Goal: Find specific page/section: Find specific page/section

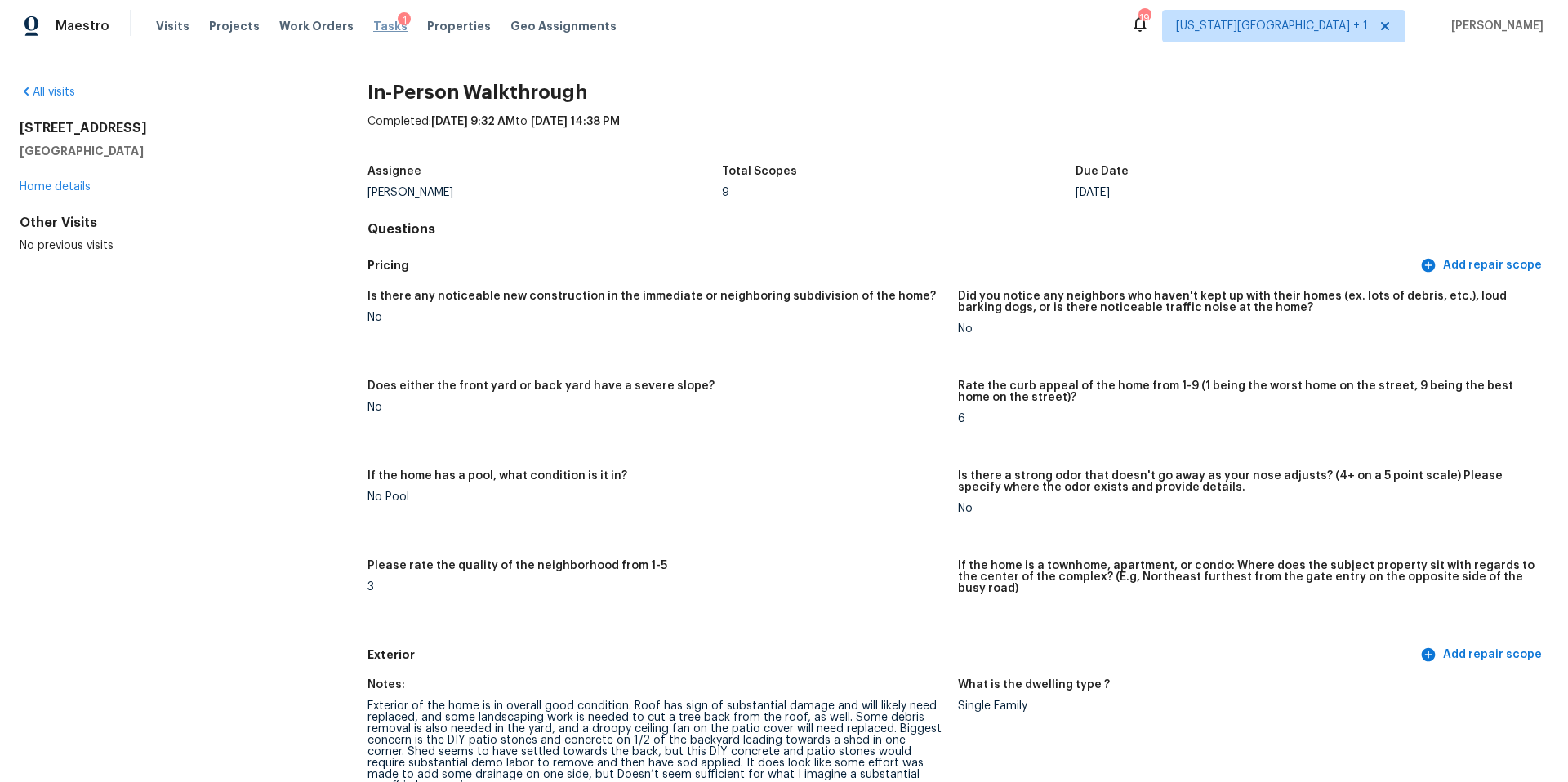
click at [374, 26] on span "Tasks" at bounding box center [391, 25] width 34 height 11
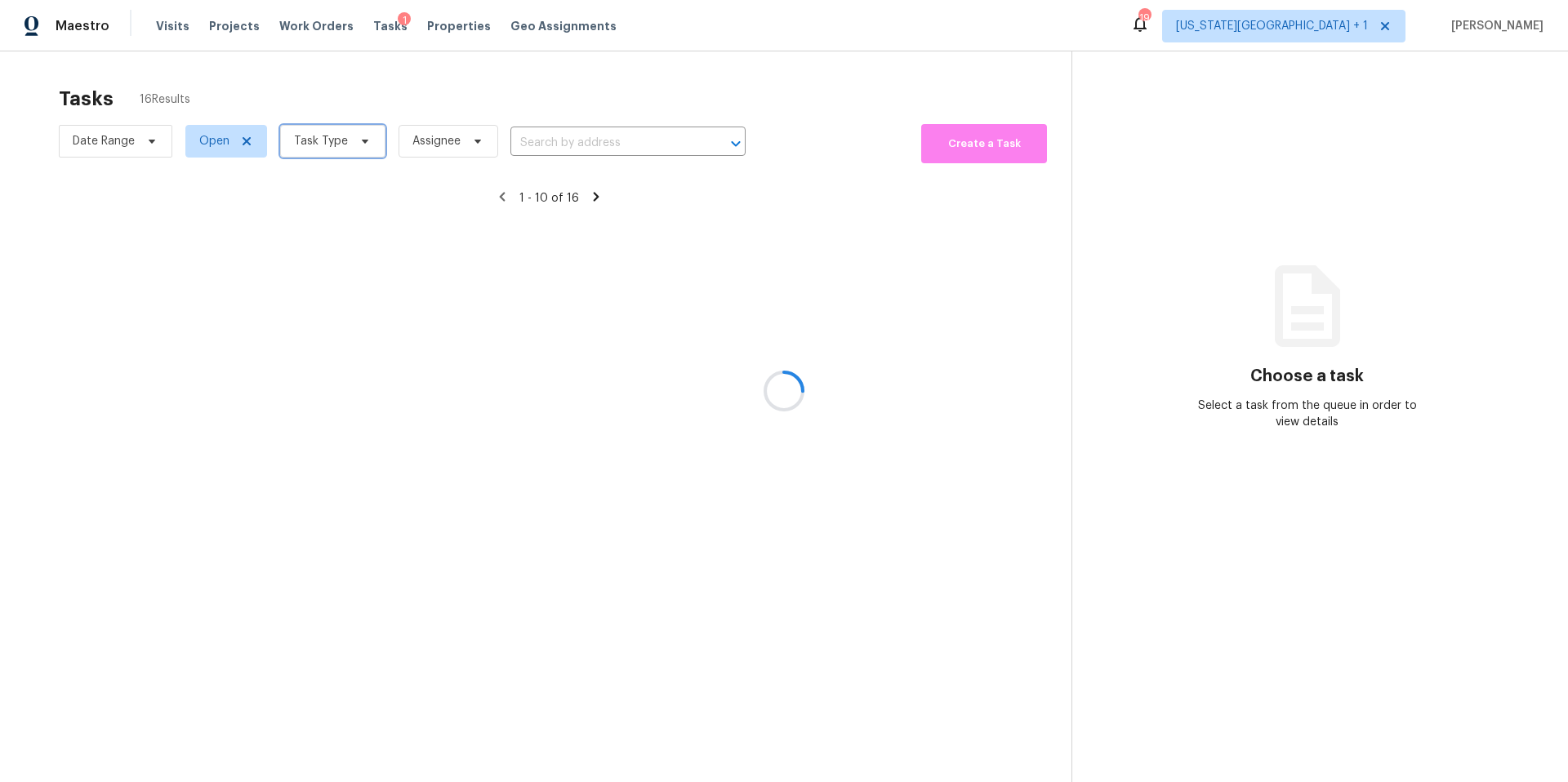
click at [333, 137] on span "Task Type" at bounding box center [321, 141] width 54 height 16
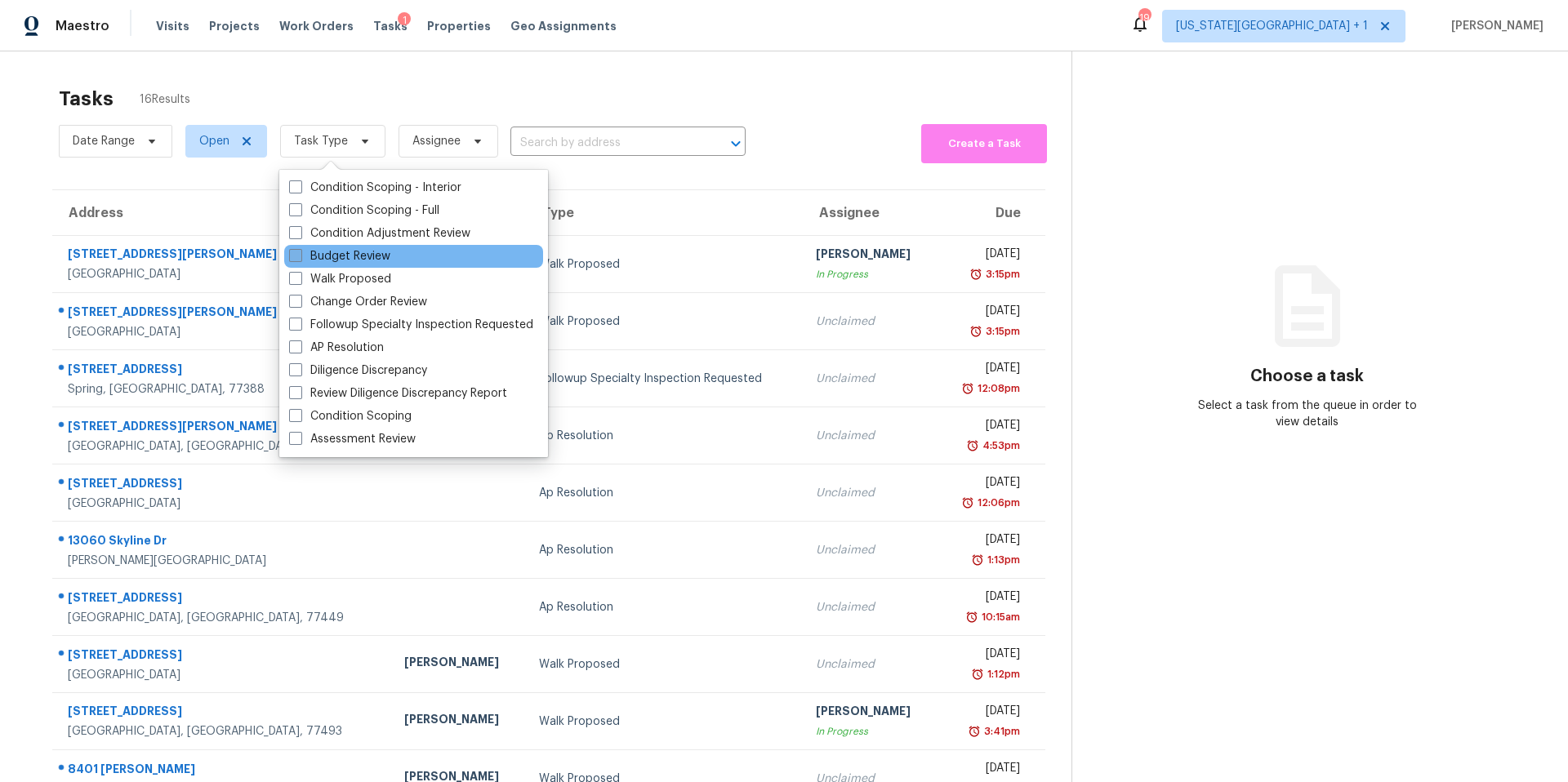
click at [336, 249] on label "Budget Review" at bounding box center [340, 257] width 101 height 16
click at [300, 249] on input "Budget Review" at bounding box center [295, 254] width 11 height 11
checkbox input "true"
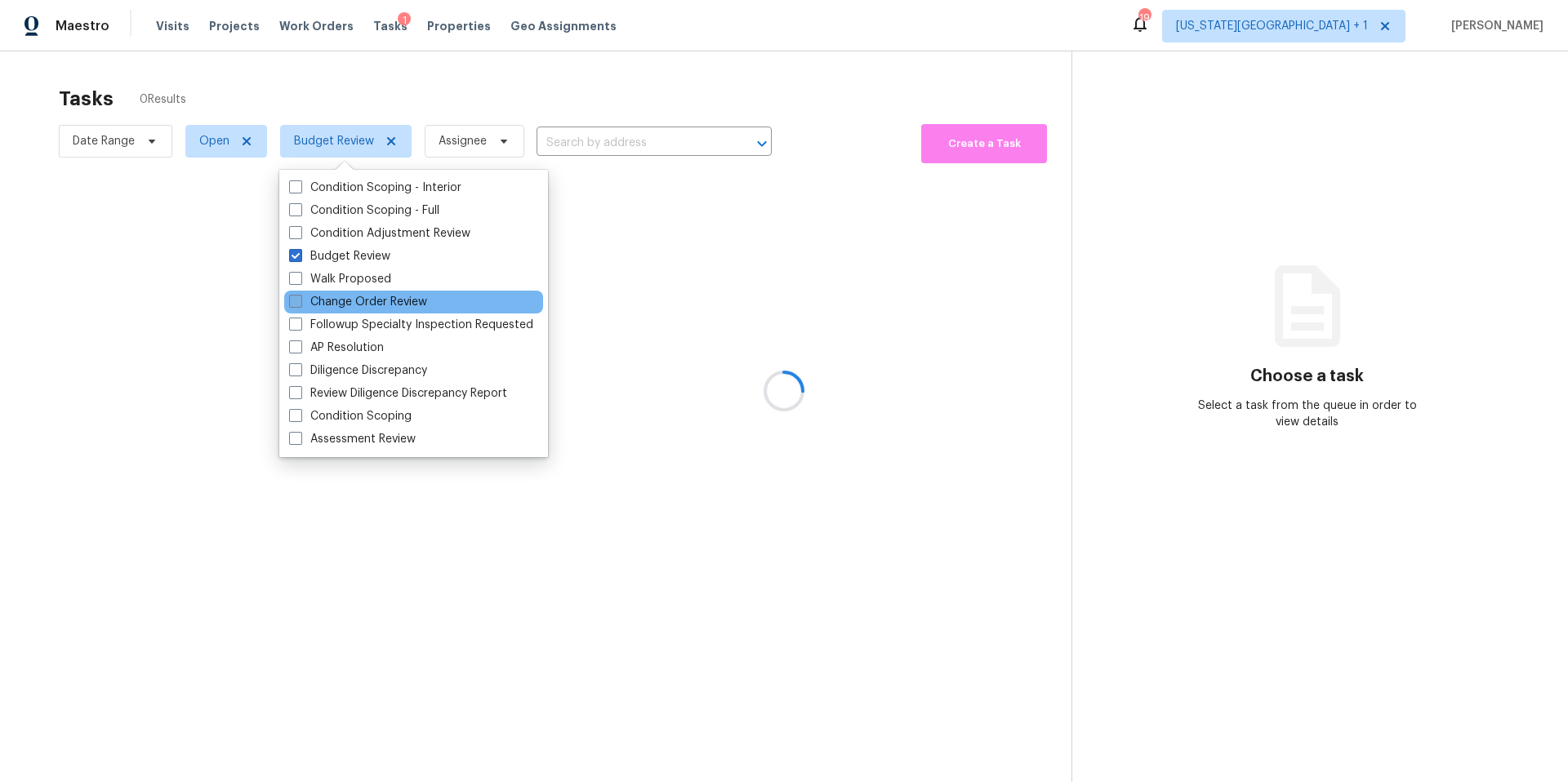
click at [327, 303] on label "Change Order Review" at bounding box center [359, 302] width 138 height 16
click at [300, 303] on input "Change Order Review" at bounding box center [295, 299] width 11 height 11
checkbox input "true"
click at [424, 108] on div at bounding box center [784, 391] width 1568 height 782
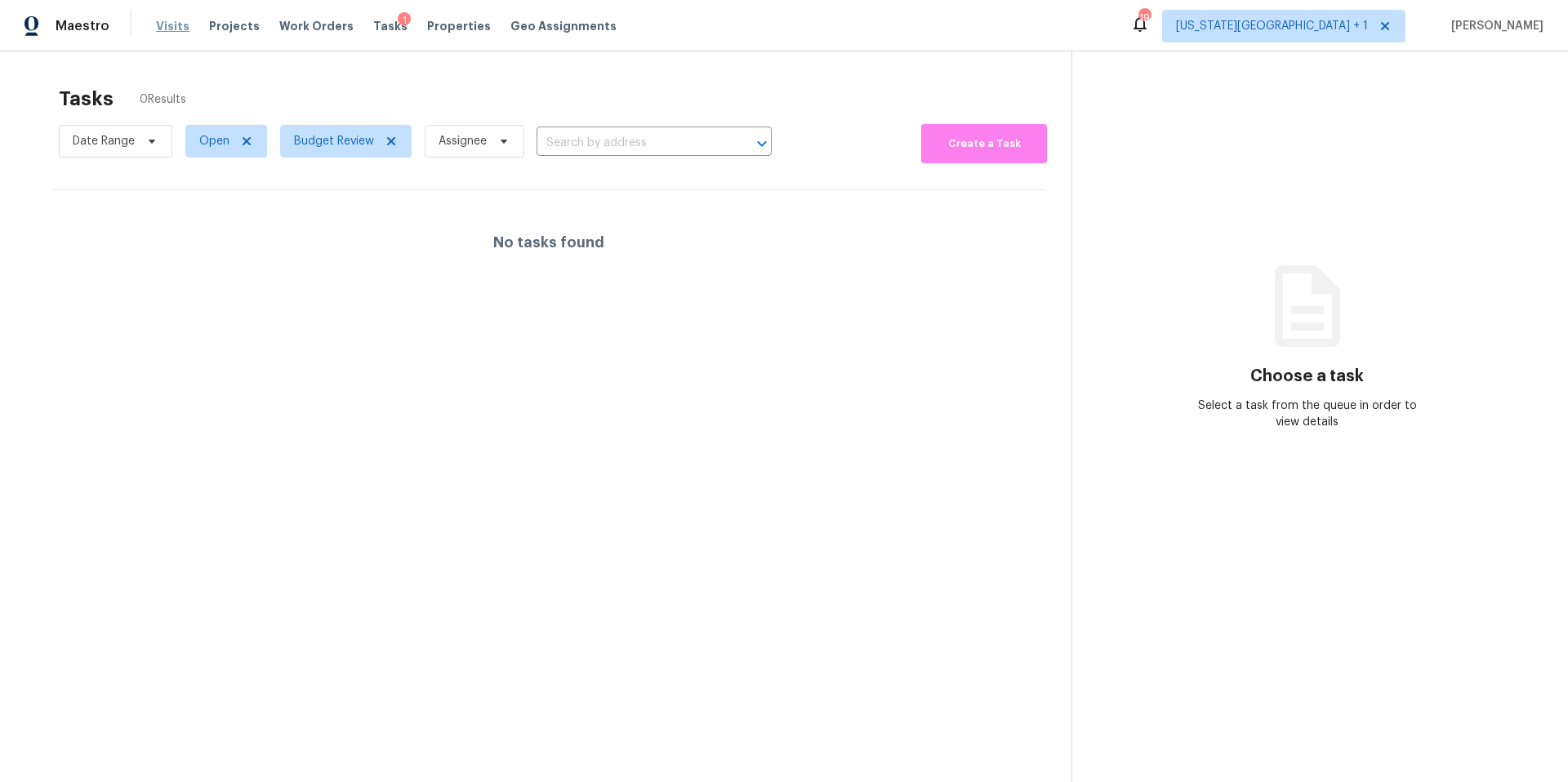
click at [175, 25] on span "Visits" at bounding box center [173, 26] width 34 height 16
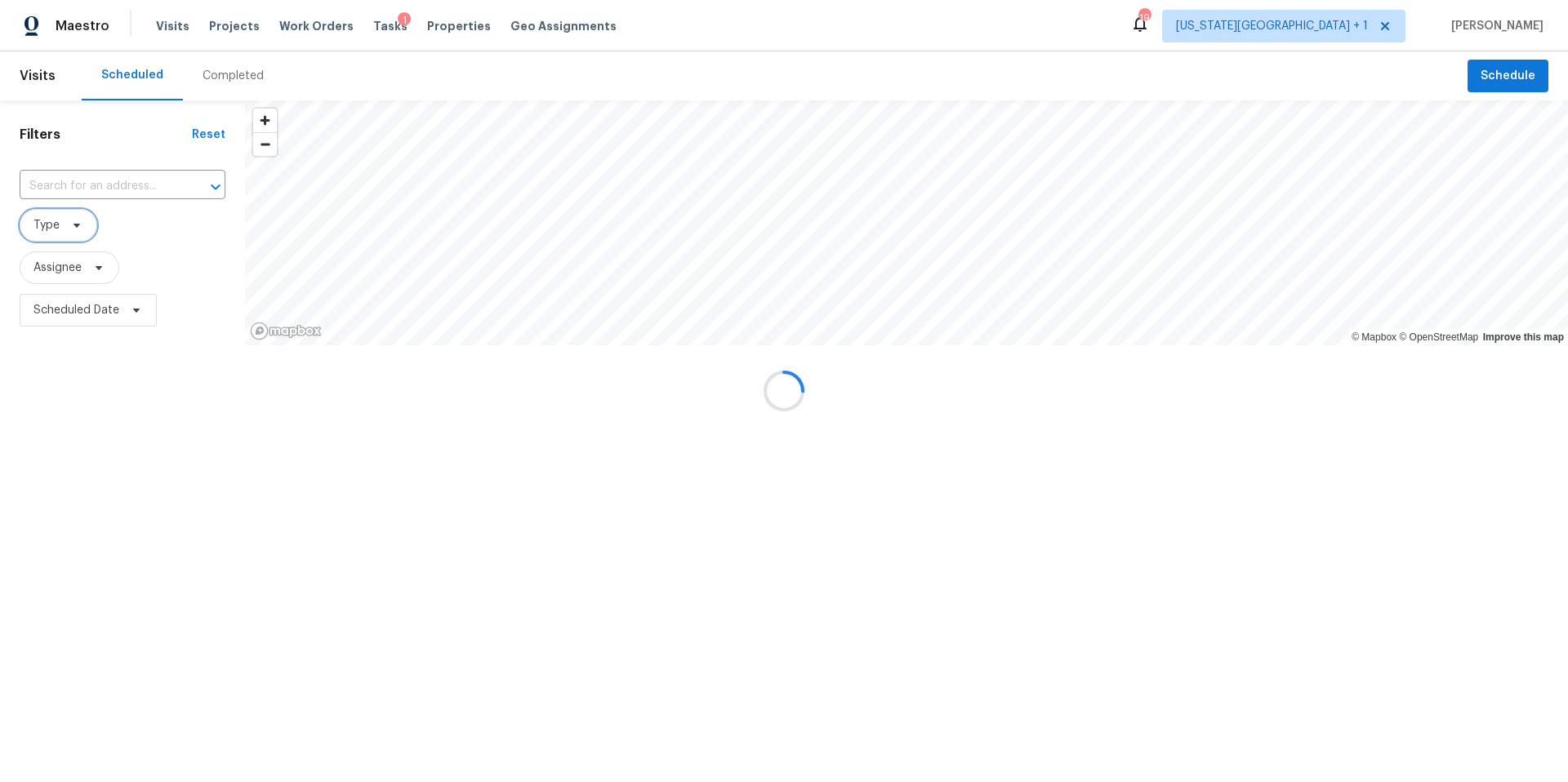
click at [79, 237] on span "Type" at bounding box center [59, 225] width 78 height 33
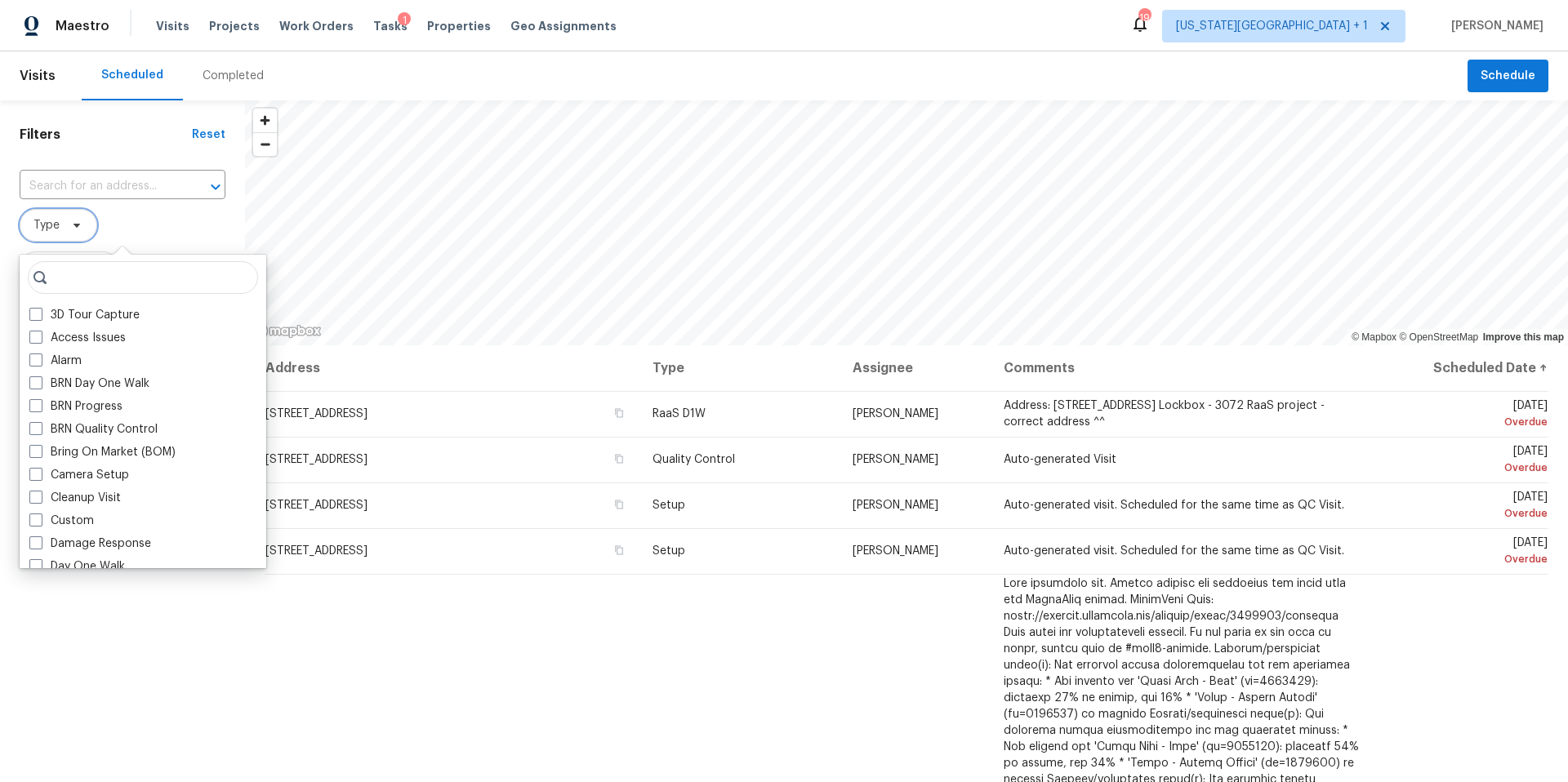
click at [78, 234] on span "Type" at bounding box center [59, 225] width 78 height 33
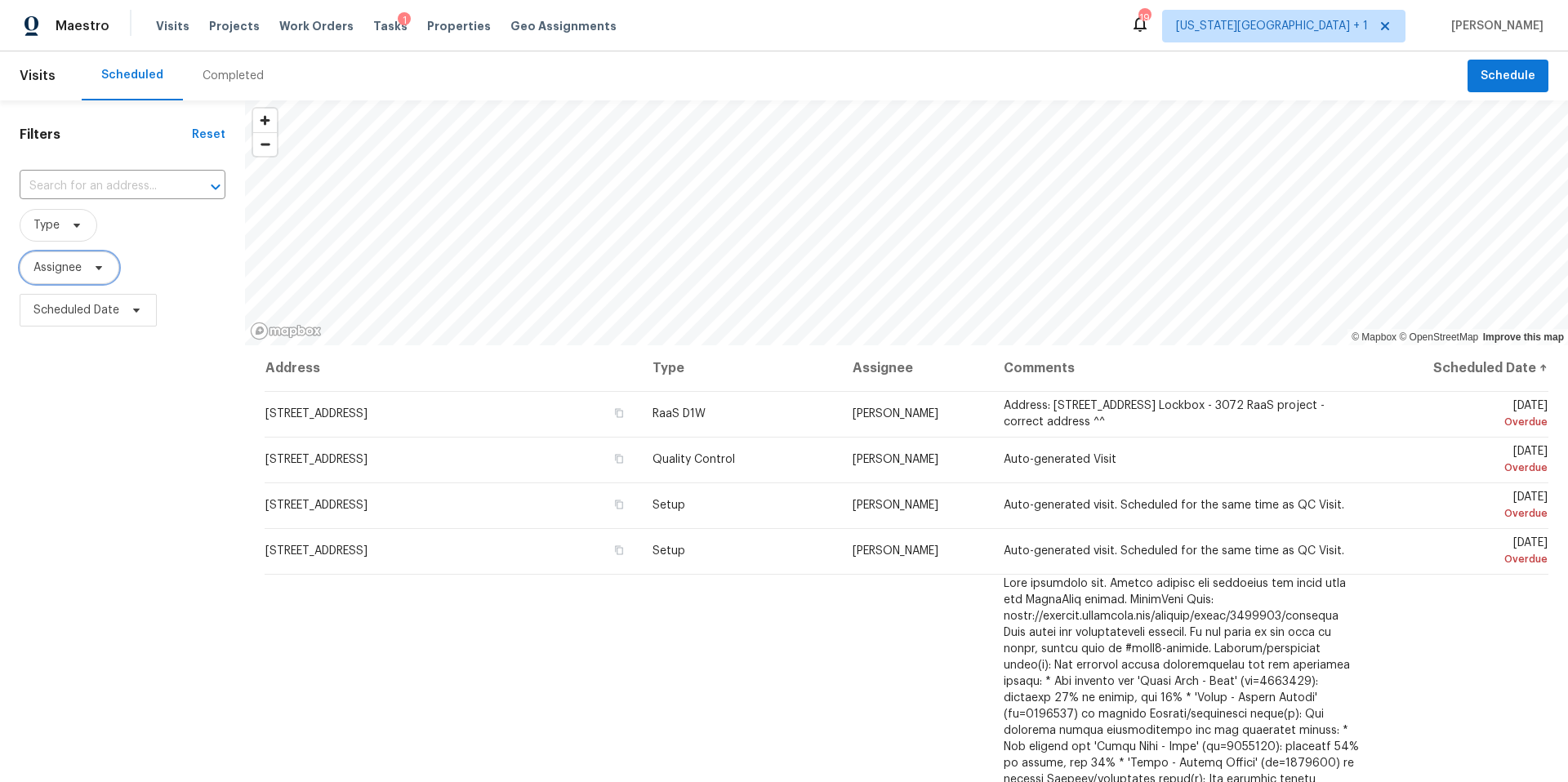
click at [66, 267] on span "Assignee" at bounding box center [58, 268] width 48 height 16
click at [63, 231] on span "Type" at bounding box center [59, 225] width 78 height 33
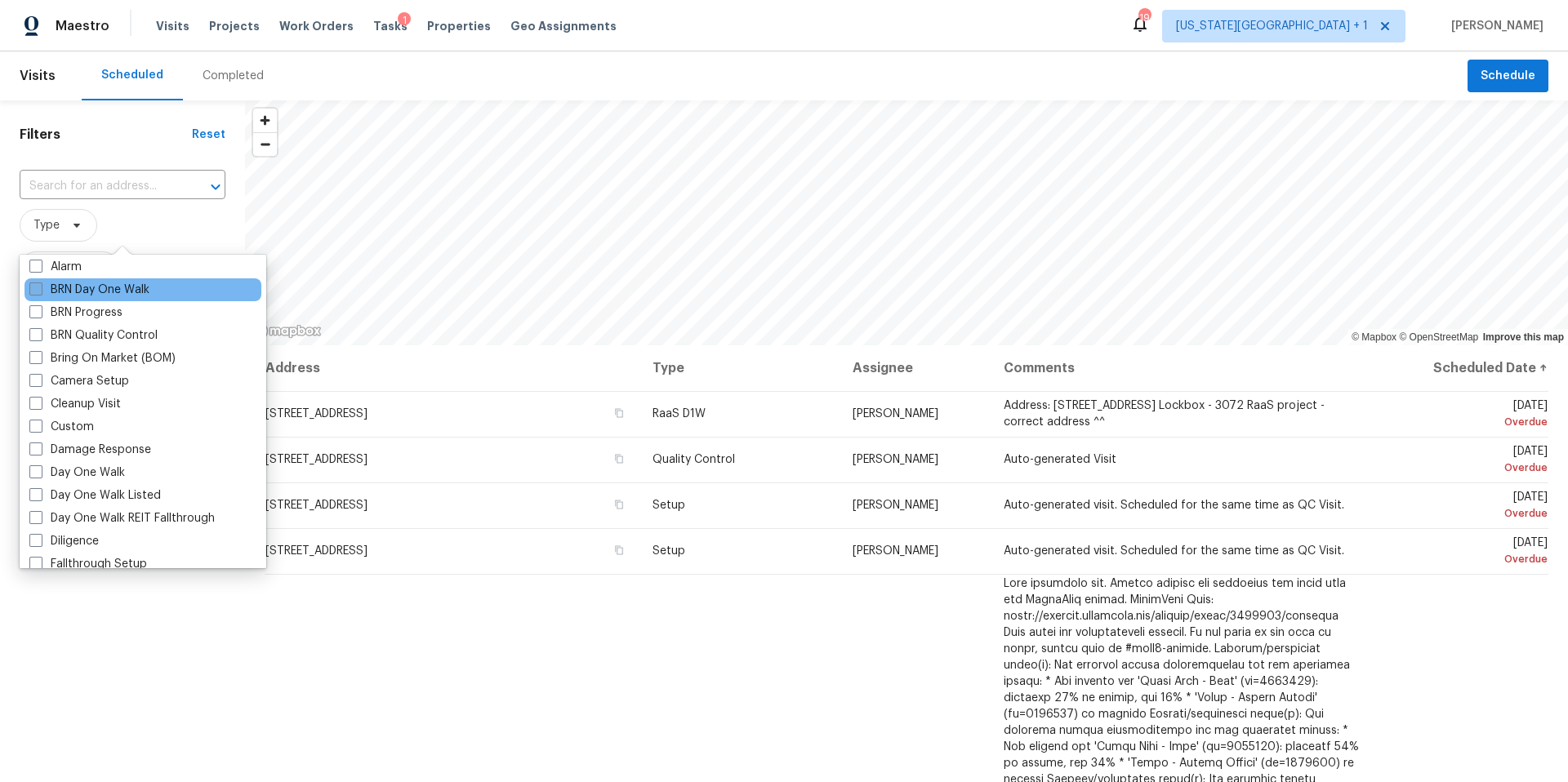
scroll to position [109, 0]
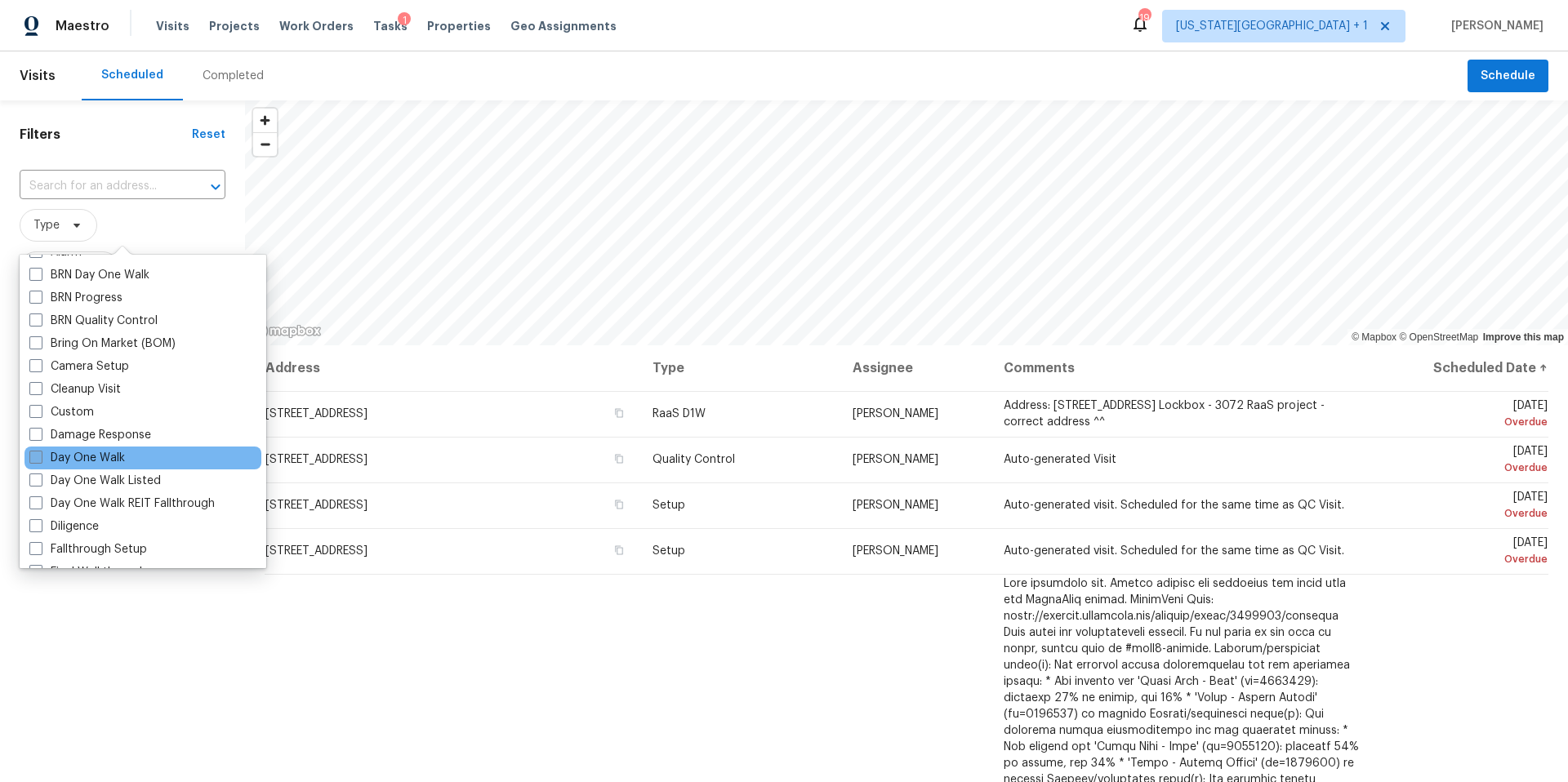
click at [78, 459] on label "Day One Walk" at bounding box center [77, 458] width 96 height 16
click at [40, 459] on input "Day One Walk" at bounding box center [34, 455] width 11 height 11
checkbox input "true"
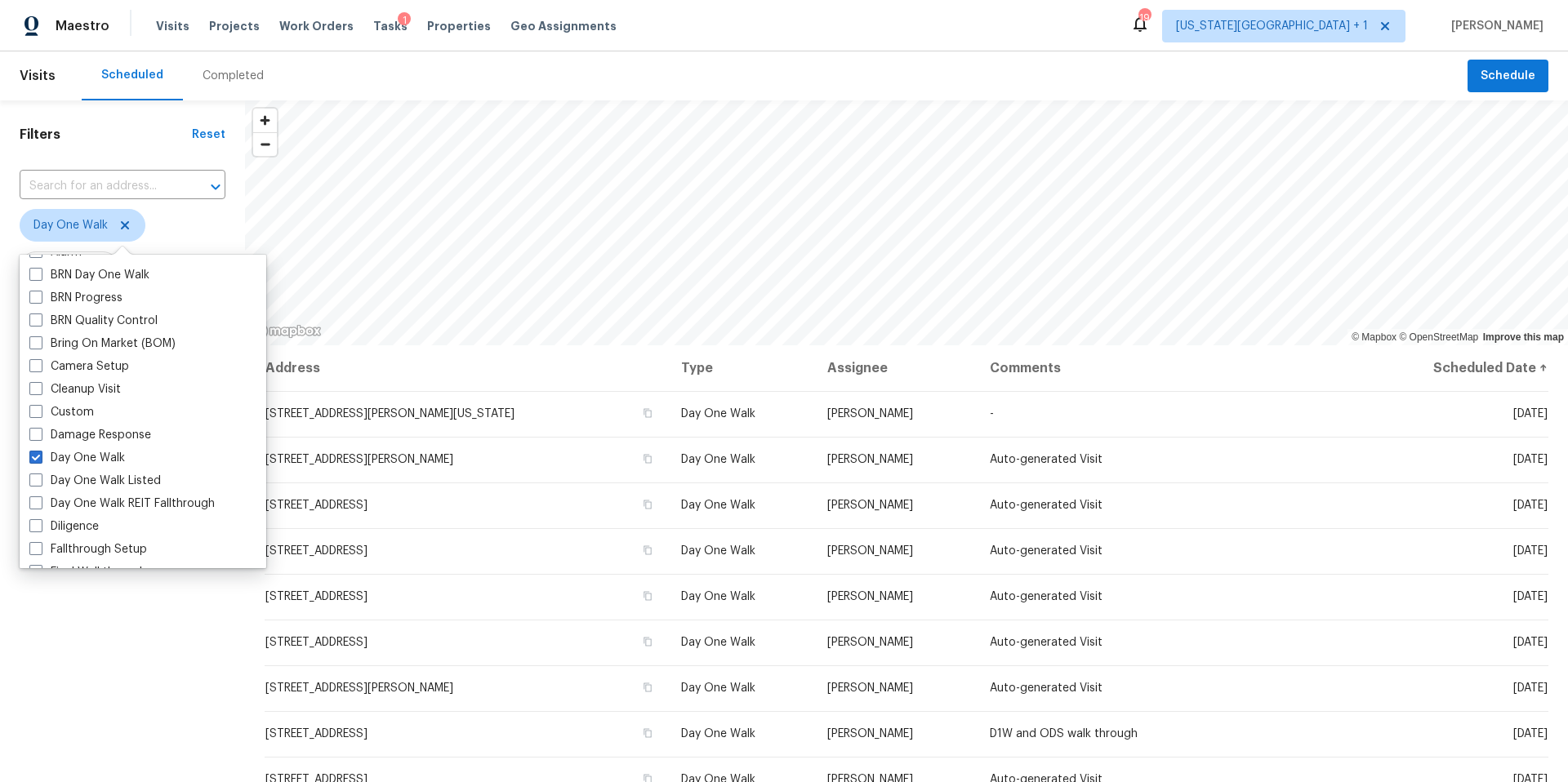
click at [151, 149] on div "Filters Reset ​ Day One Walk Assignee Scheduled Date" at bounding box center [122, 536] width 245 height 871
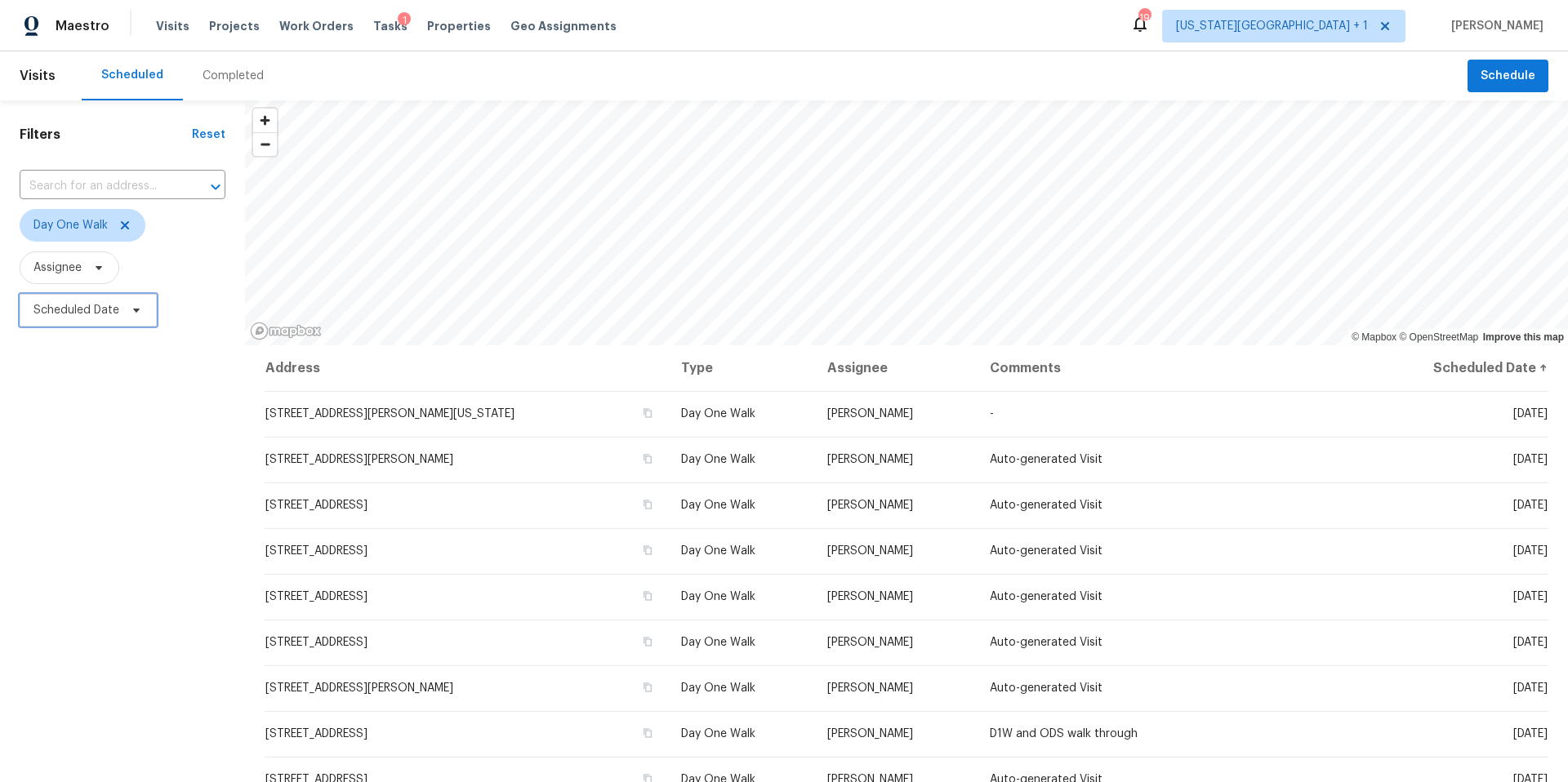
click at [135, 319] on span "Scheduled Date" at bounding box center [88, 310] width 137 height 33
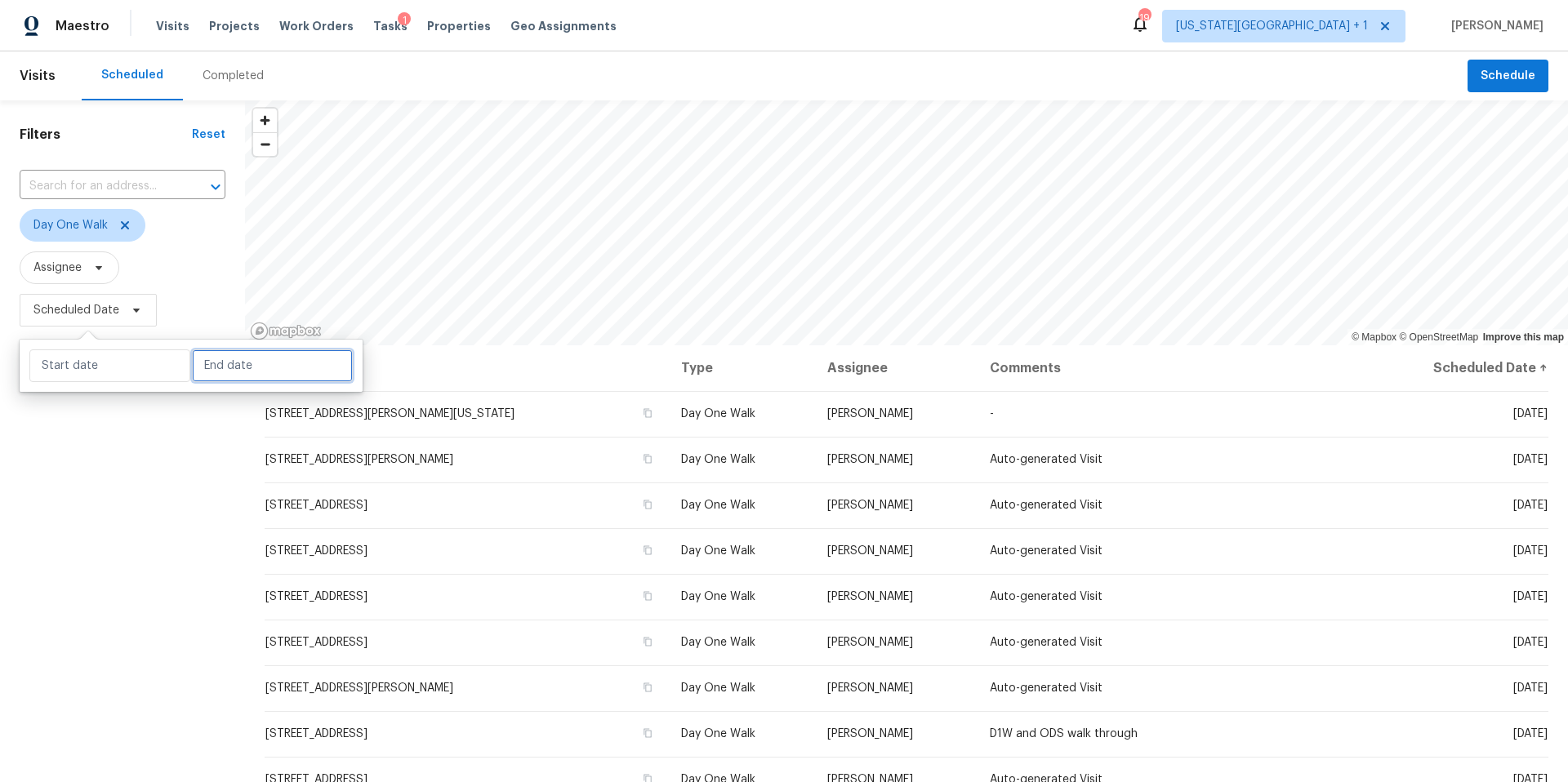
select select "8"
select select "2025"
select select "9"
select select "2025"
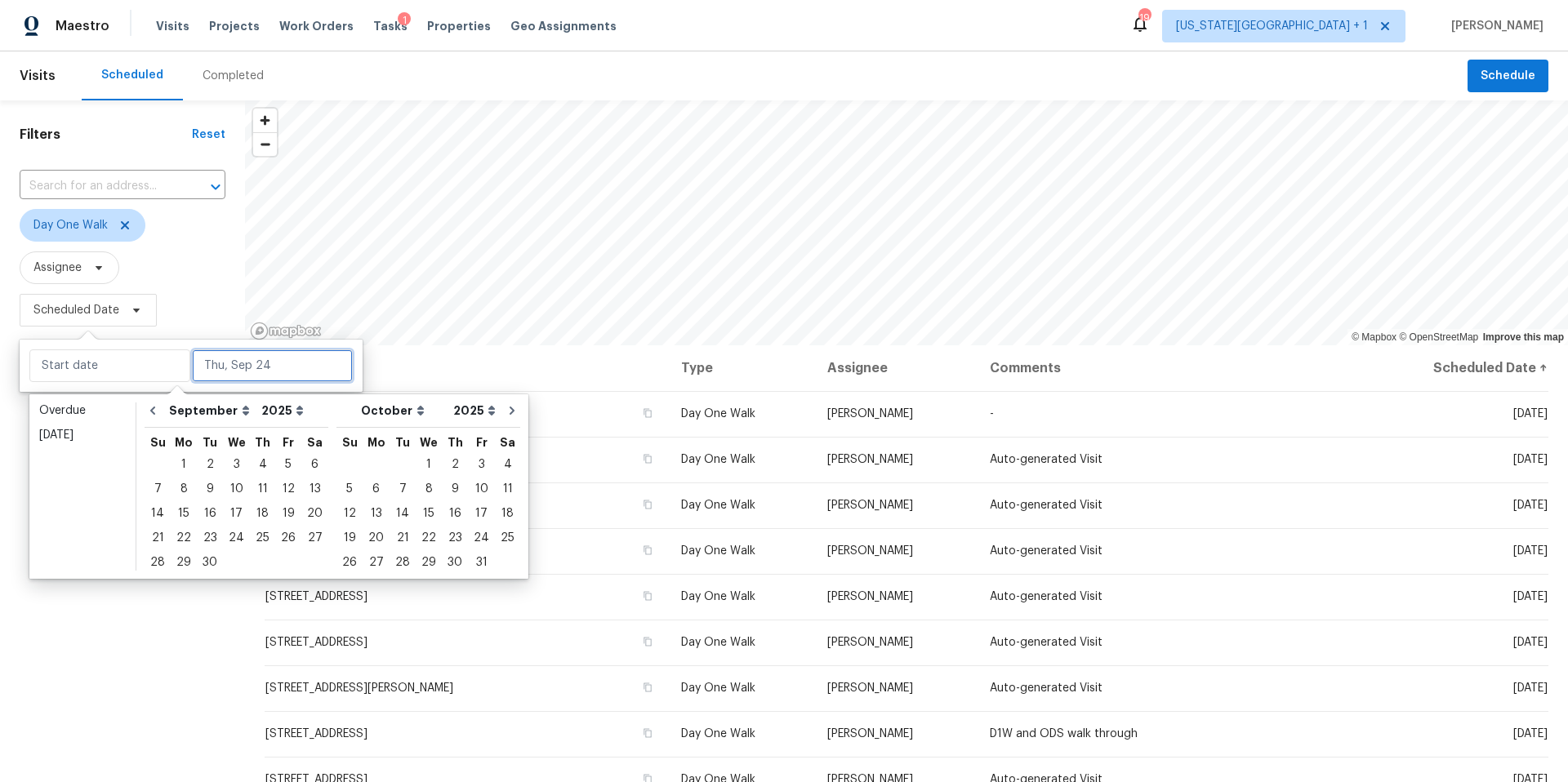
click at [203, 363] on input "text" at bounding box center [272, 366] width 161 height 33
click at [263, 534] on div "25" at bounding box center [262, 538] width 25 height 23
type input "Thu, Sep 25"
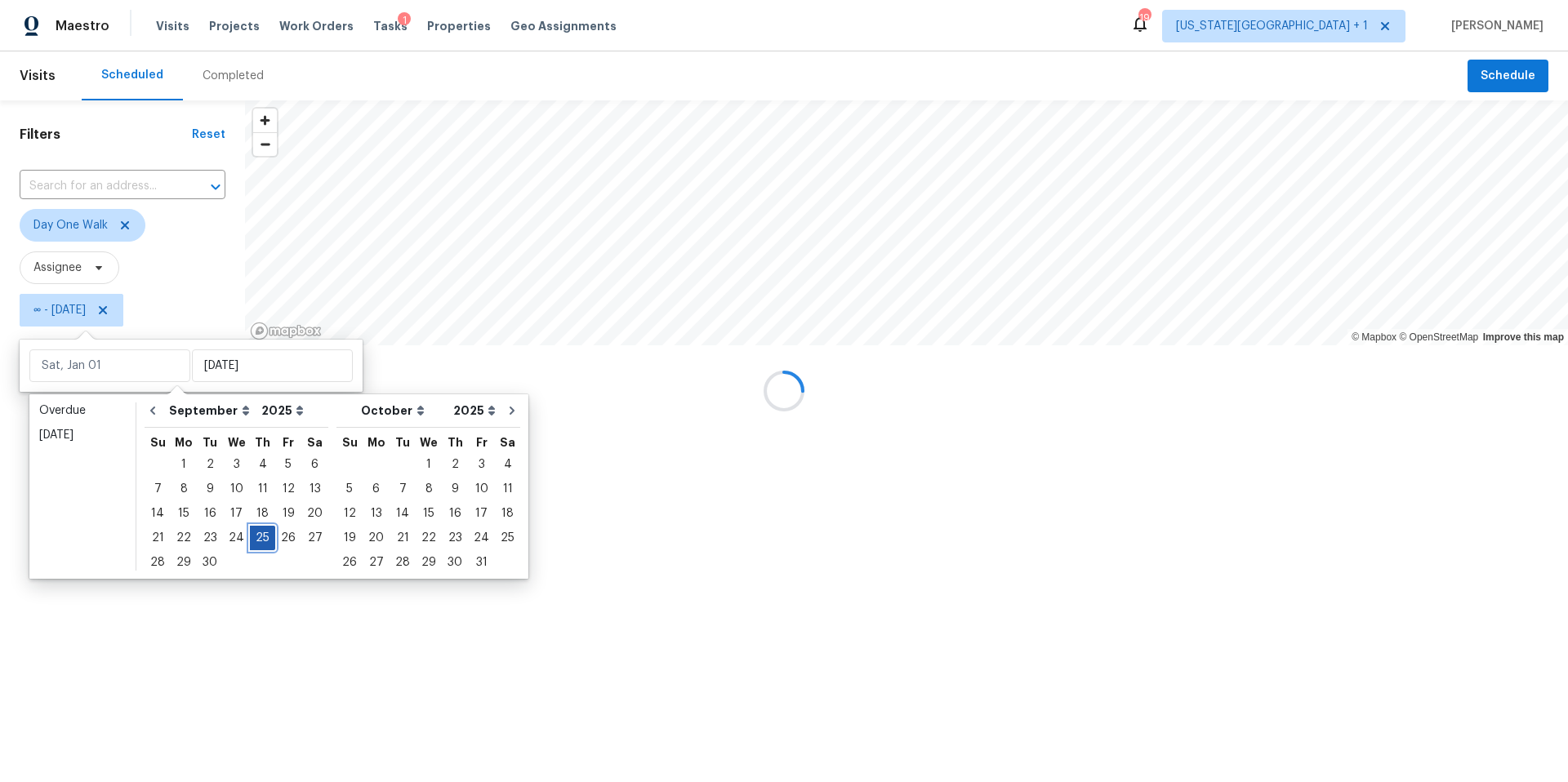
click at [263, 534] on div "25" at bounding box center [262, 538] width 25 height 23
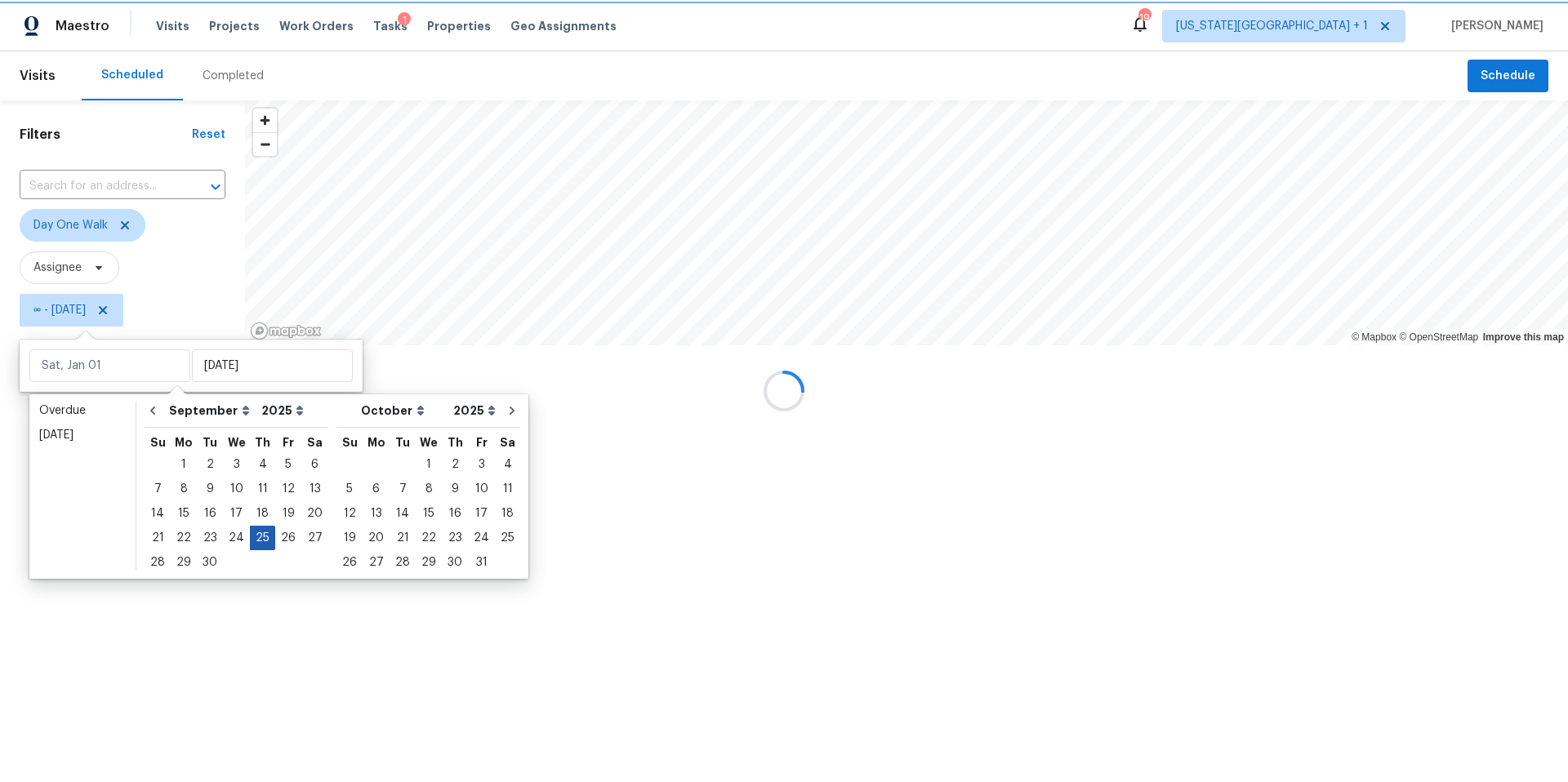
type input "Thu, Sep 25"
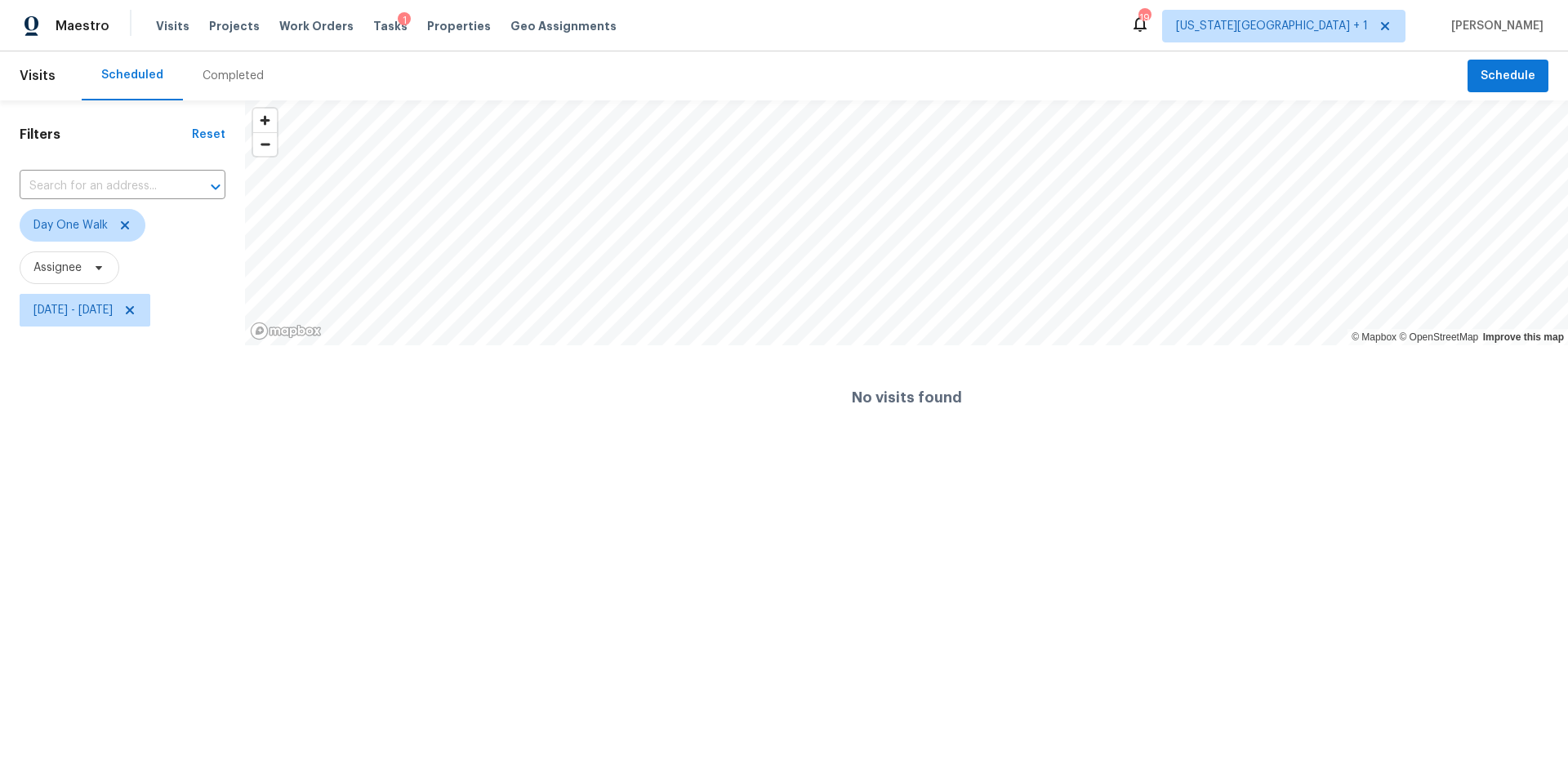
click at [202, 450] on html "Maestro Visits Projects Work Orders Tasks 1 Properties Geo Assignments 19 Kansa…" at bounding box center [784, 225] width 1568 height 450
click at [113, 312] on span "Thu, Sep 25 - Thu, Sep 25" at bounding box center [73, 311] width 79 height 16
click at [222, 374] on input "Thu, Sep 25" at bounding box center [272, 366] width 161 height 33
select select "8"
select select "2025"
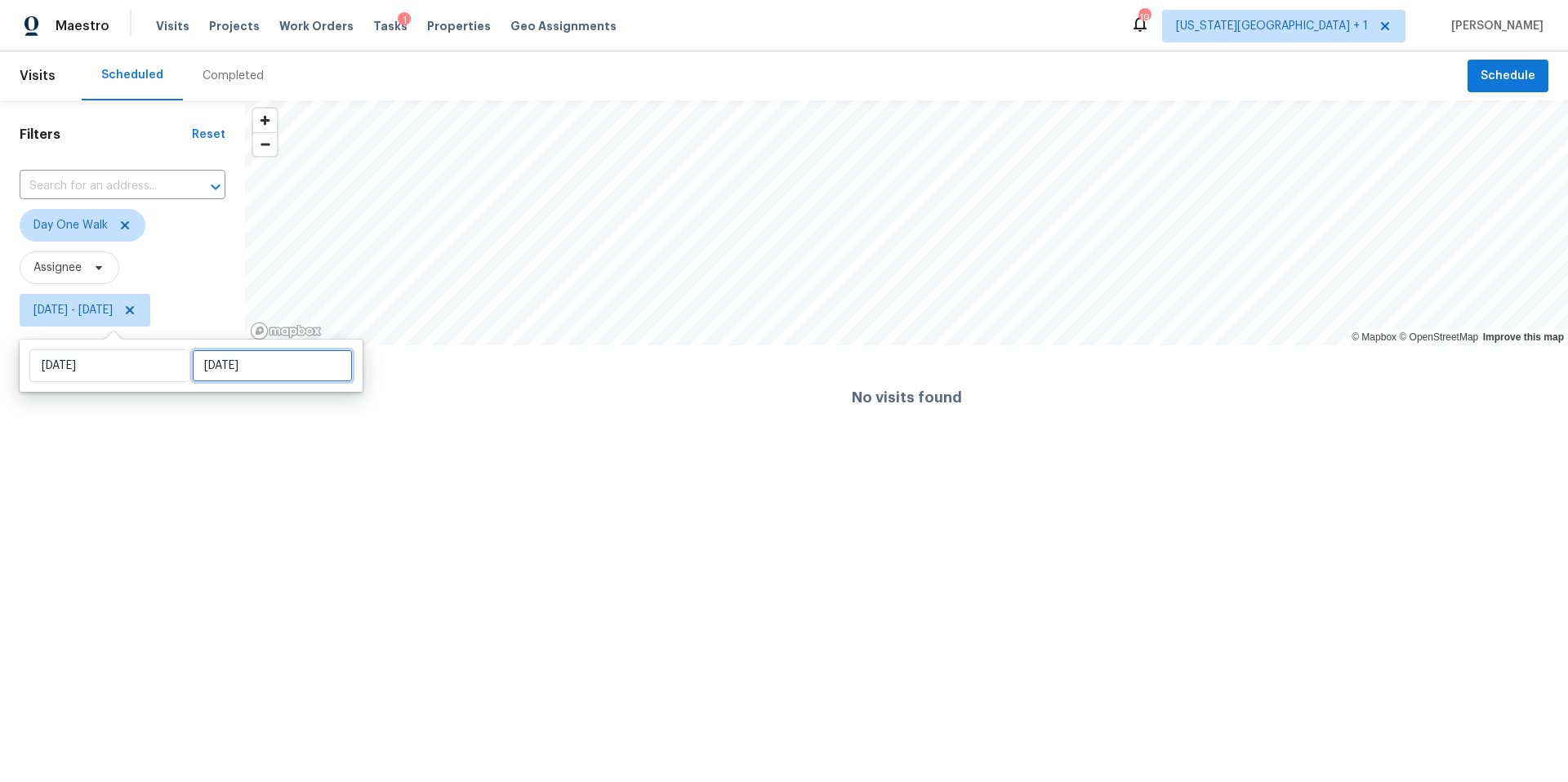
select select "9"
select select "2025"
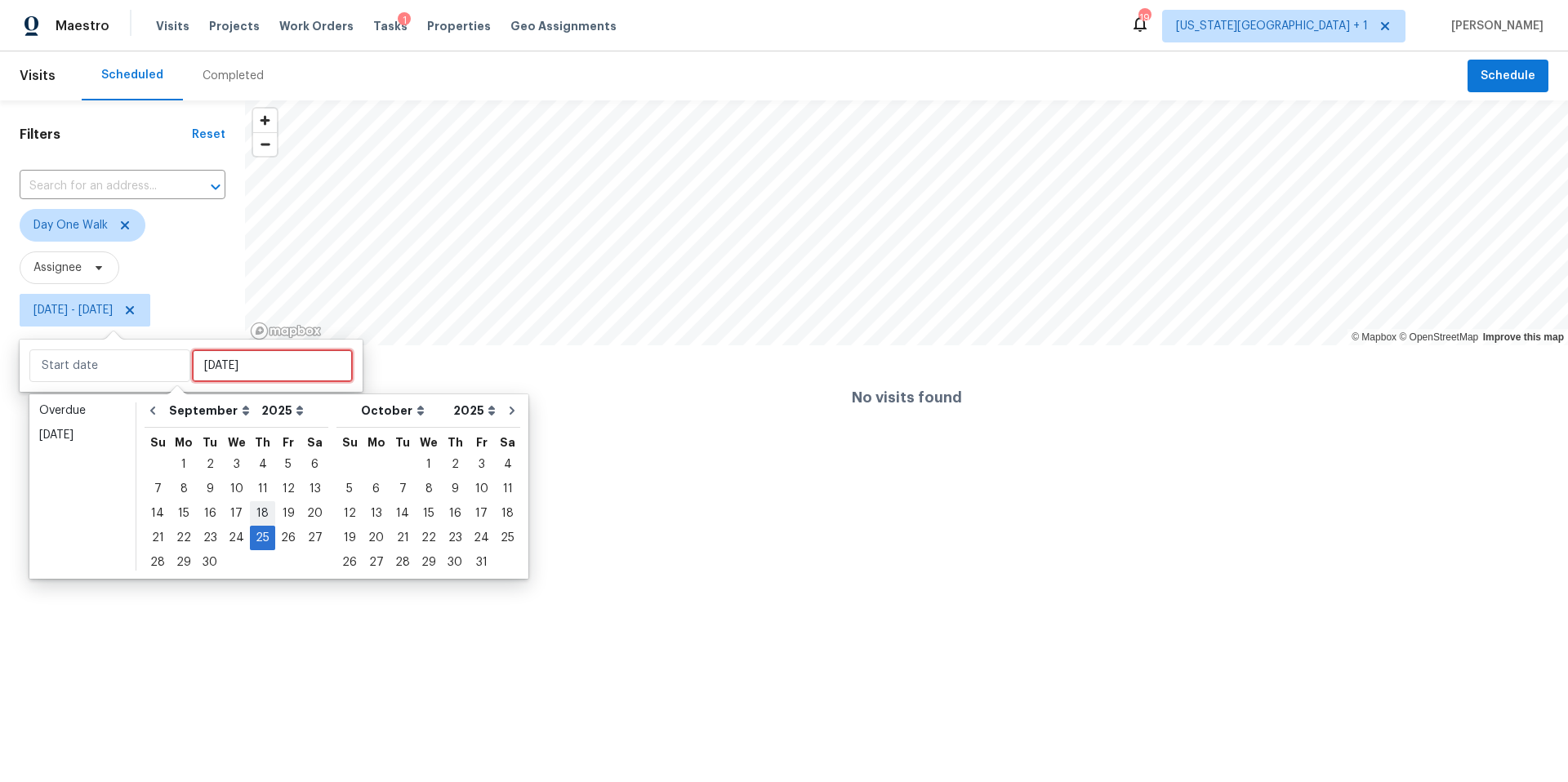
type input "Thu, Sep 18"
type input "Thu, Sep 25"
click at [289, 541] on div "26" at bounding box center [289, 538] width 26 height 23
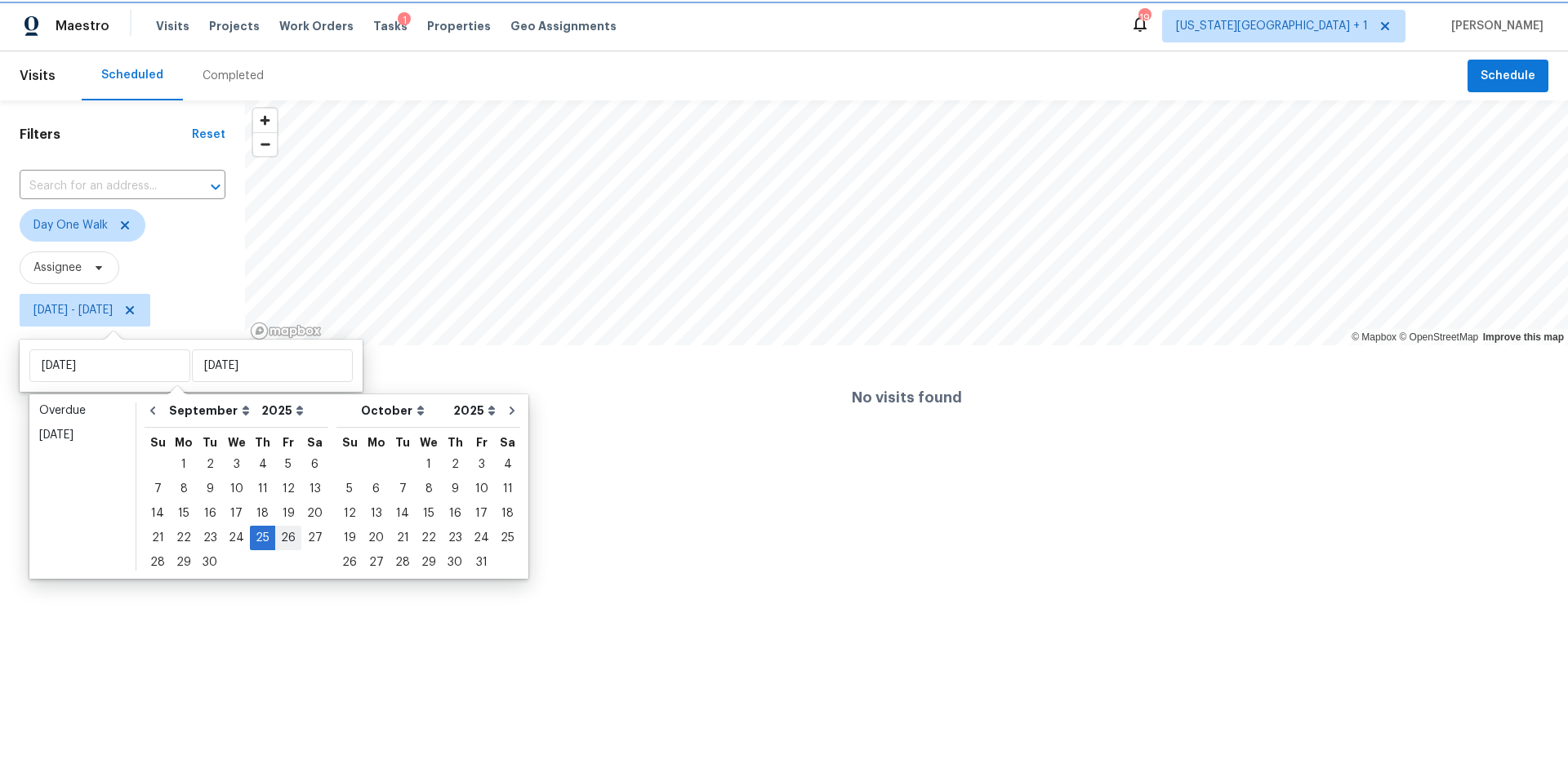
type input "Fri, Sep 26"
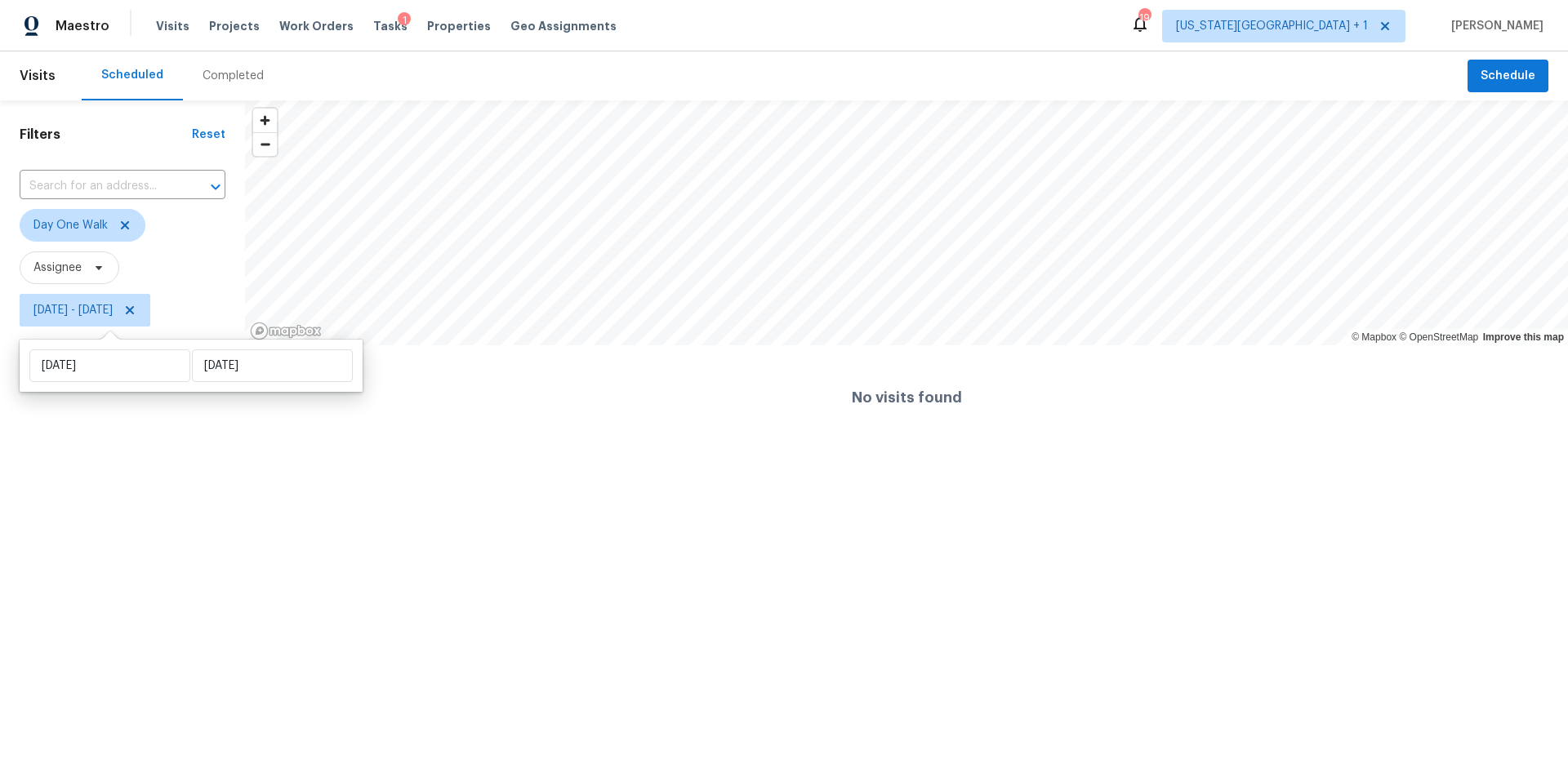
click at [182, 450] on html "Maestro Visits Projects Work Orders Tasks 1 Properties Geo Assignments 19 Kansa…" at bounding box center [784, 225] width 1568 height 450
click at [123, 227] on icon at bounding box center [125, 226] width 8 height 8
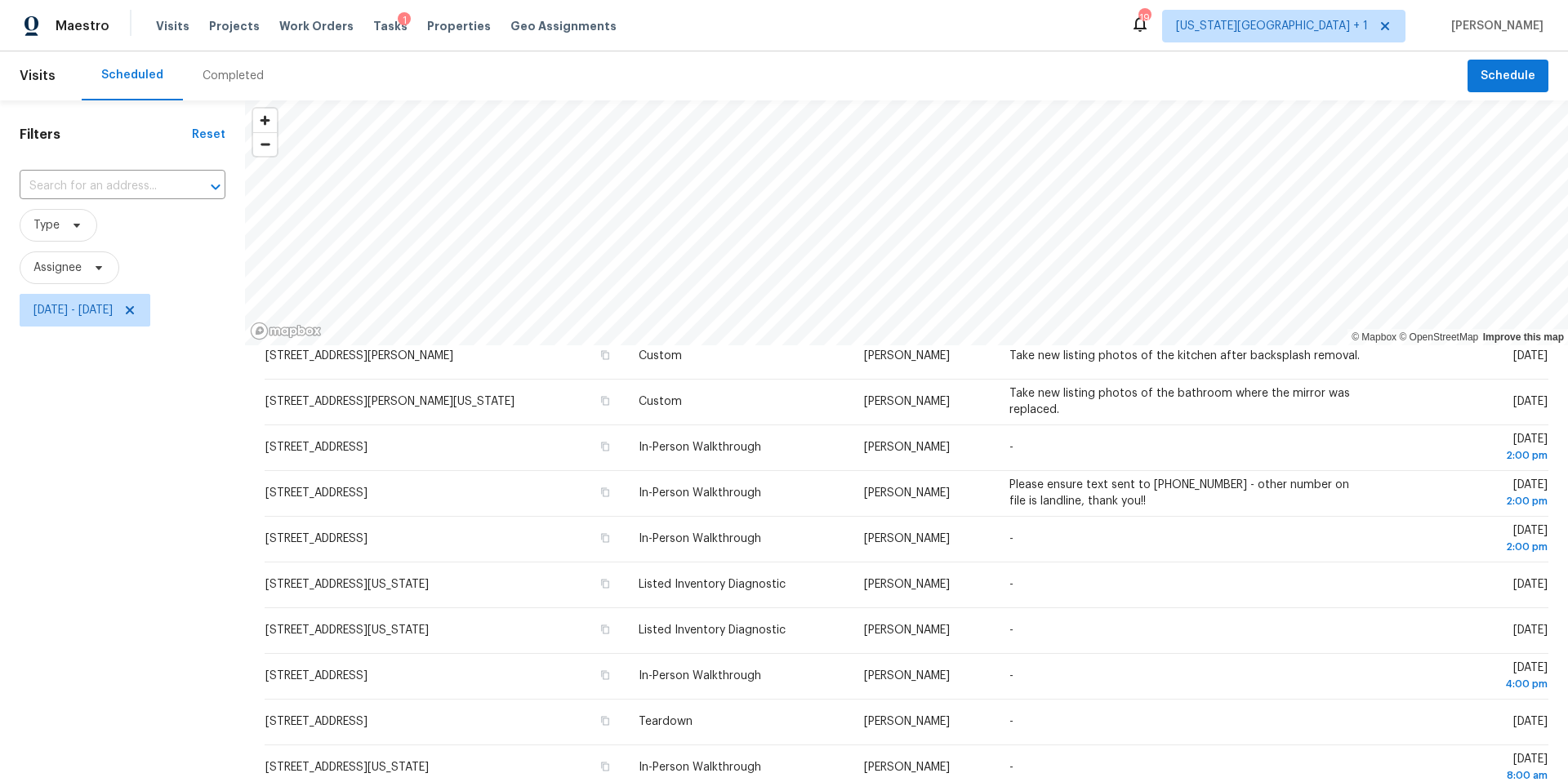
click at [375, 34] on div "Tasks 1" at bounding box center [391, 26] width 34 height 17
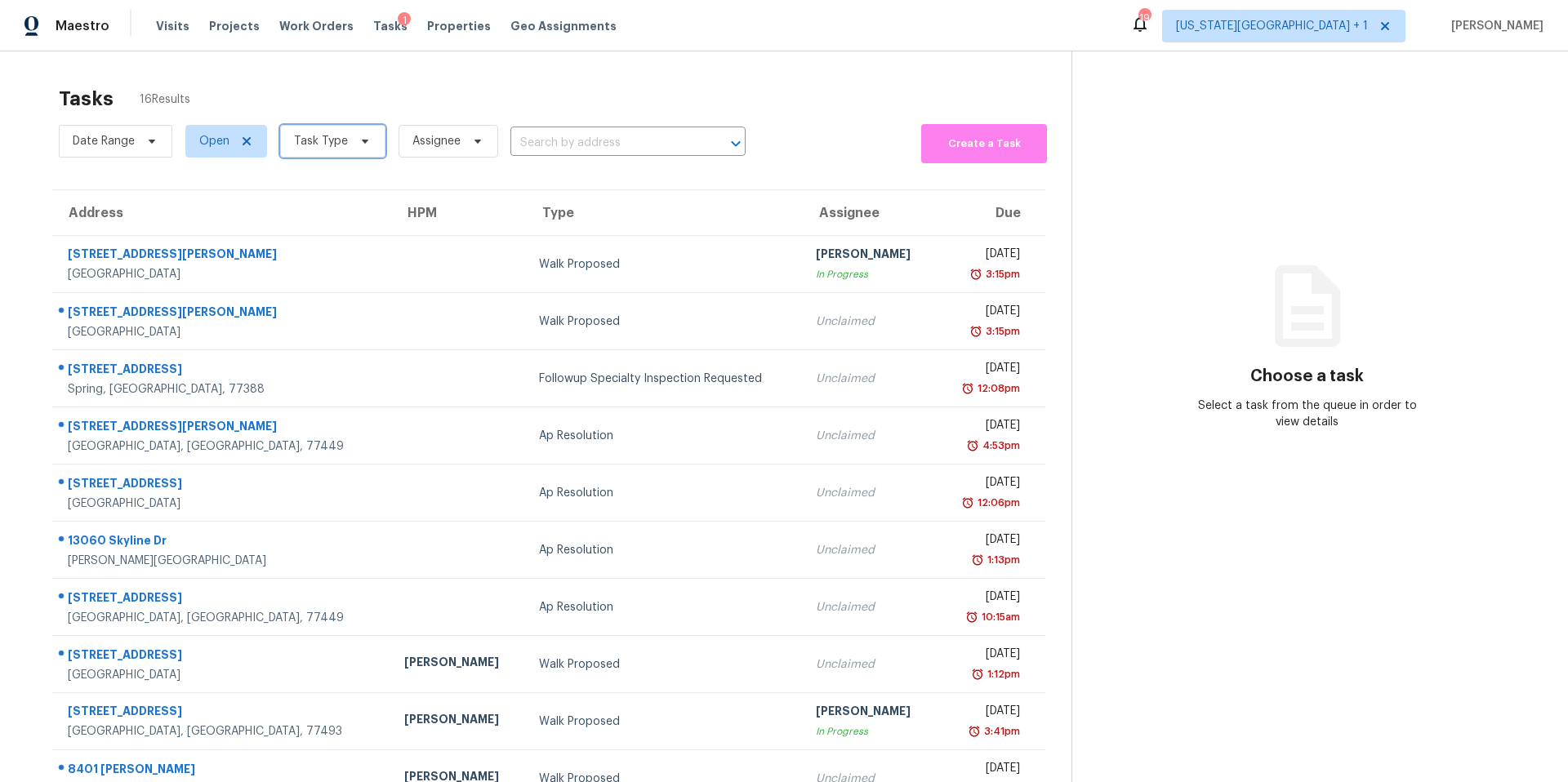
click at [336, 137] on span "Task Type" at bounding box center [321, 141] width 54 height 16
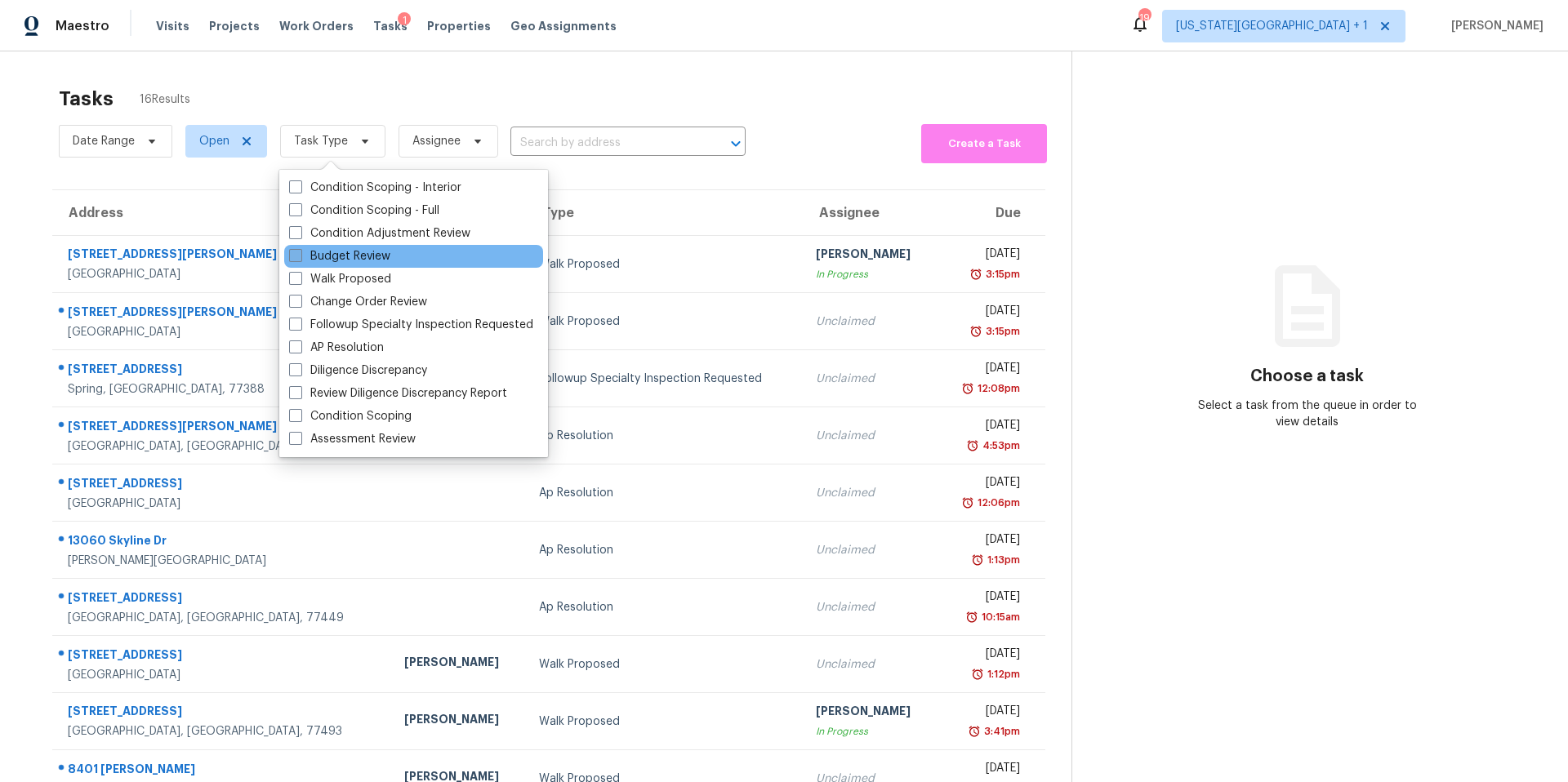
click at [339, 258] on label "Budget Review" at bounding box center [340, 257] width 101 height 16
click at [300, 258] on input "Budget Review" at bounding box center [295, 254] width 11 height 11
checkbox input "true"
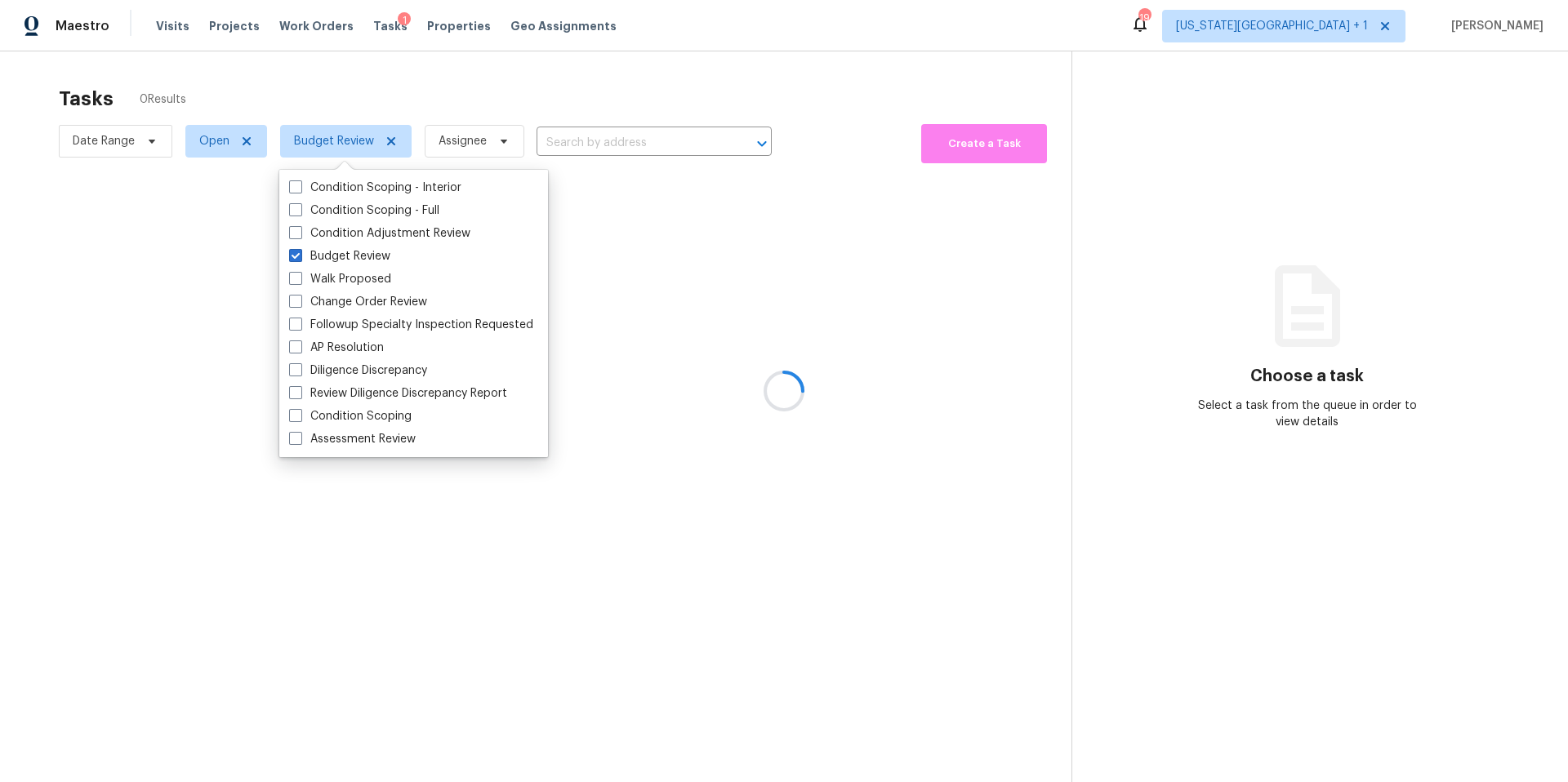
click at [375, 93] on div "Tasks 0 Results" at bounding box center [565, 99] width 1013 height 43
